Goal: Information Seeking & Learning: Learn about a topic

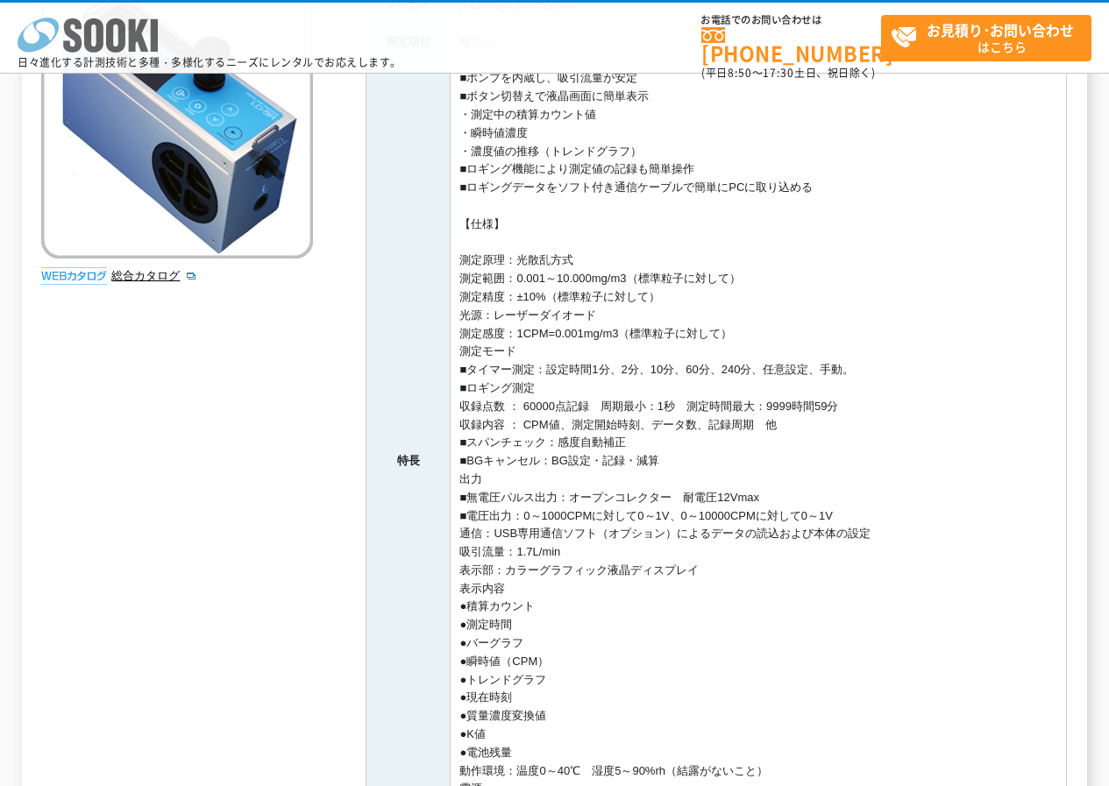
scroll to position [119, 0]
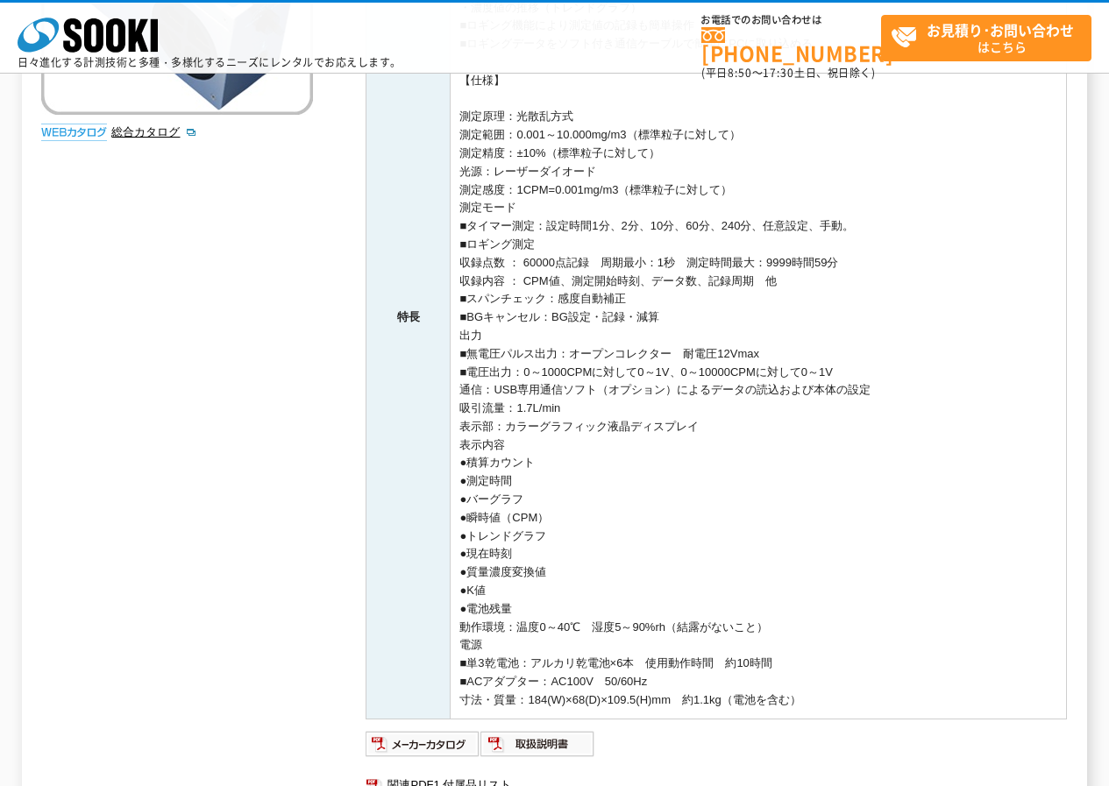
scroll to position [88, 0]
